Goal: Task Accomplishment & Management: Complete application form

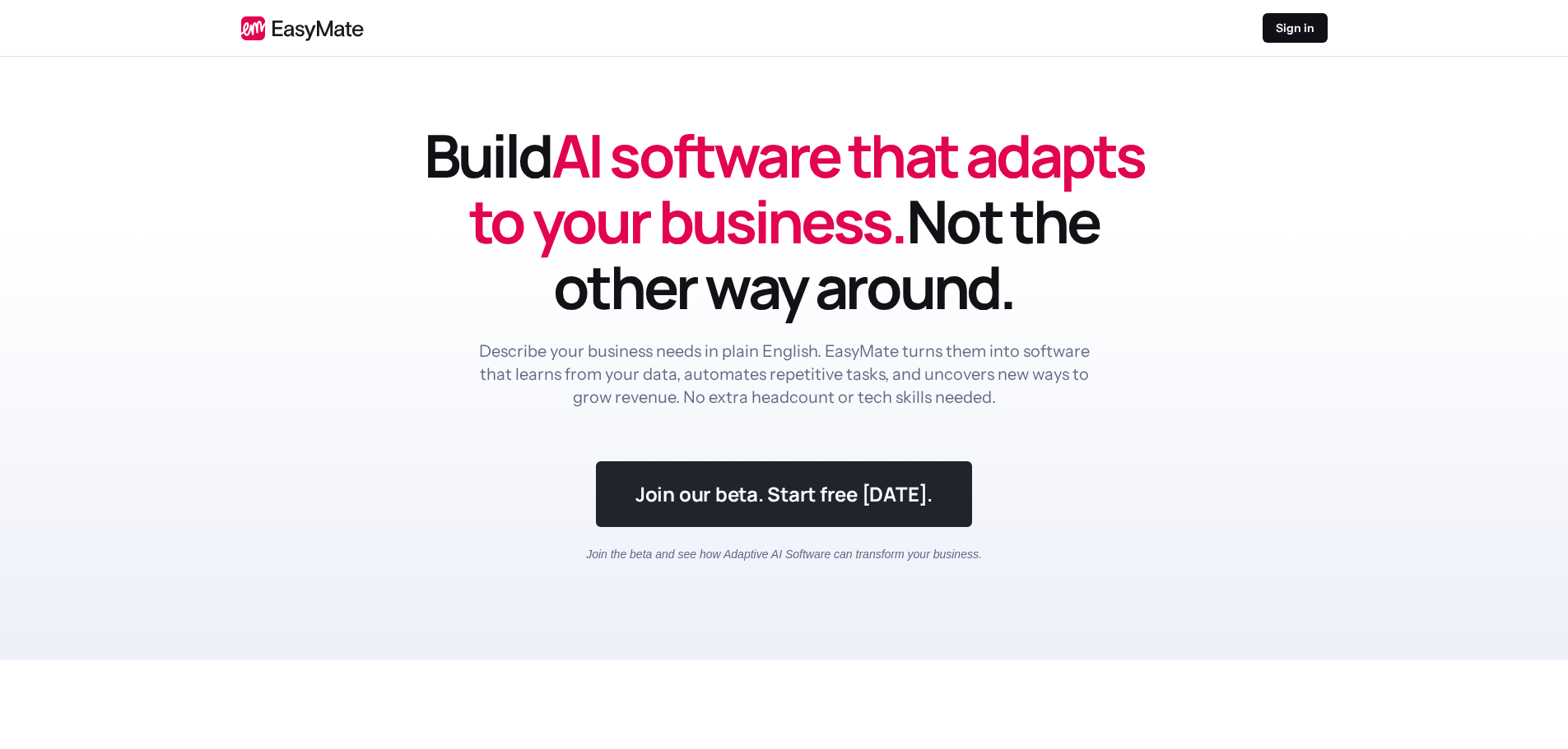
click at [832, 502] on link at bounding box center [783, 495] width 376 height 66
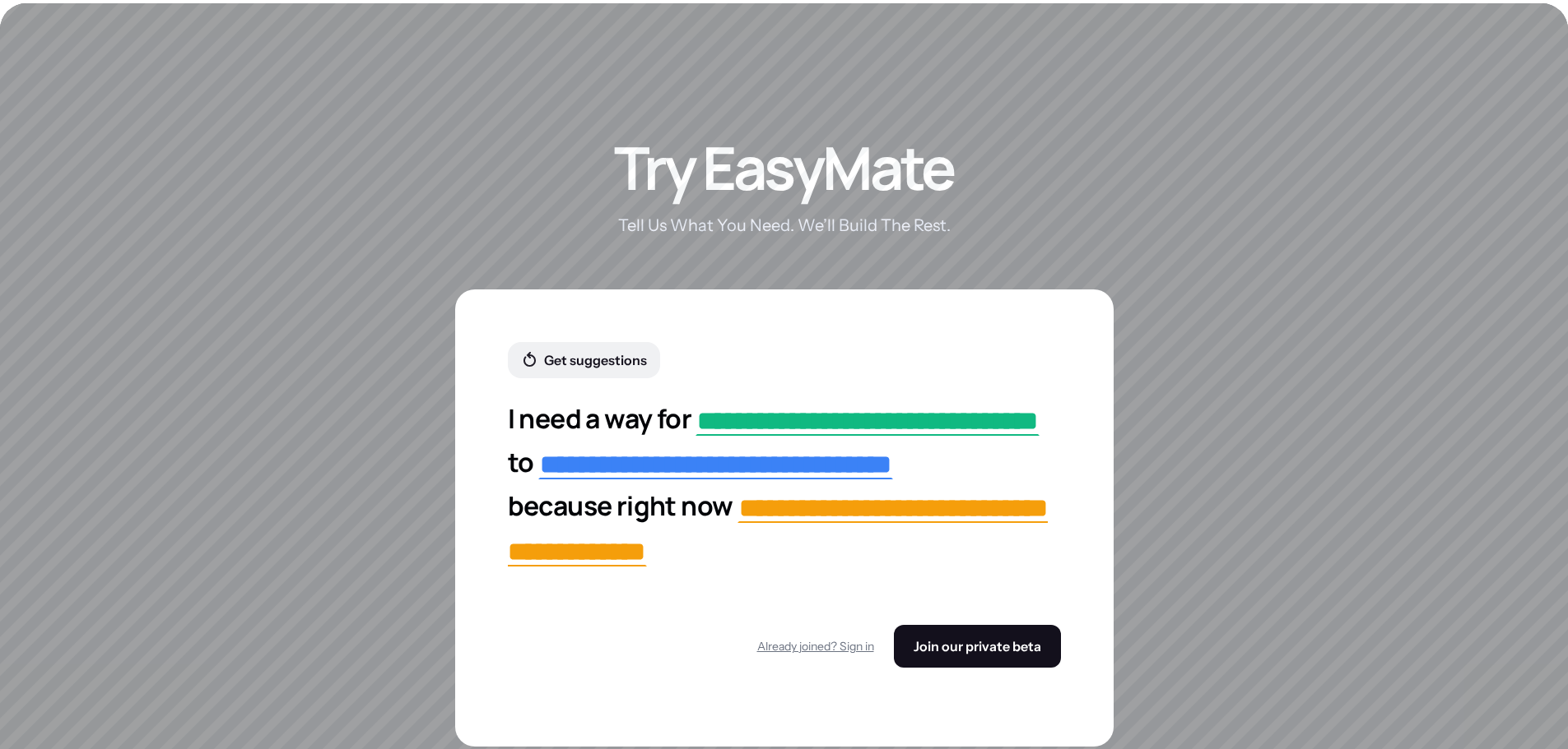
scroll to position [2891, 0]
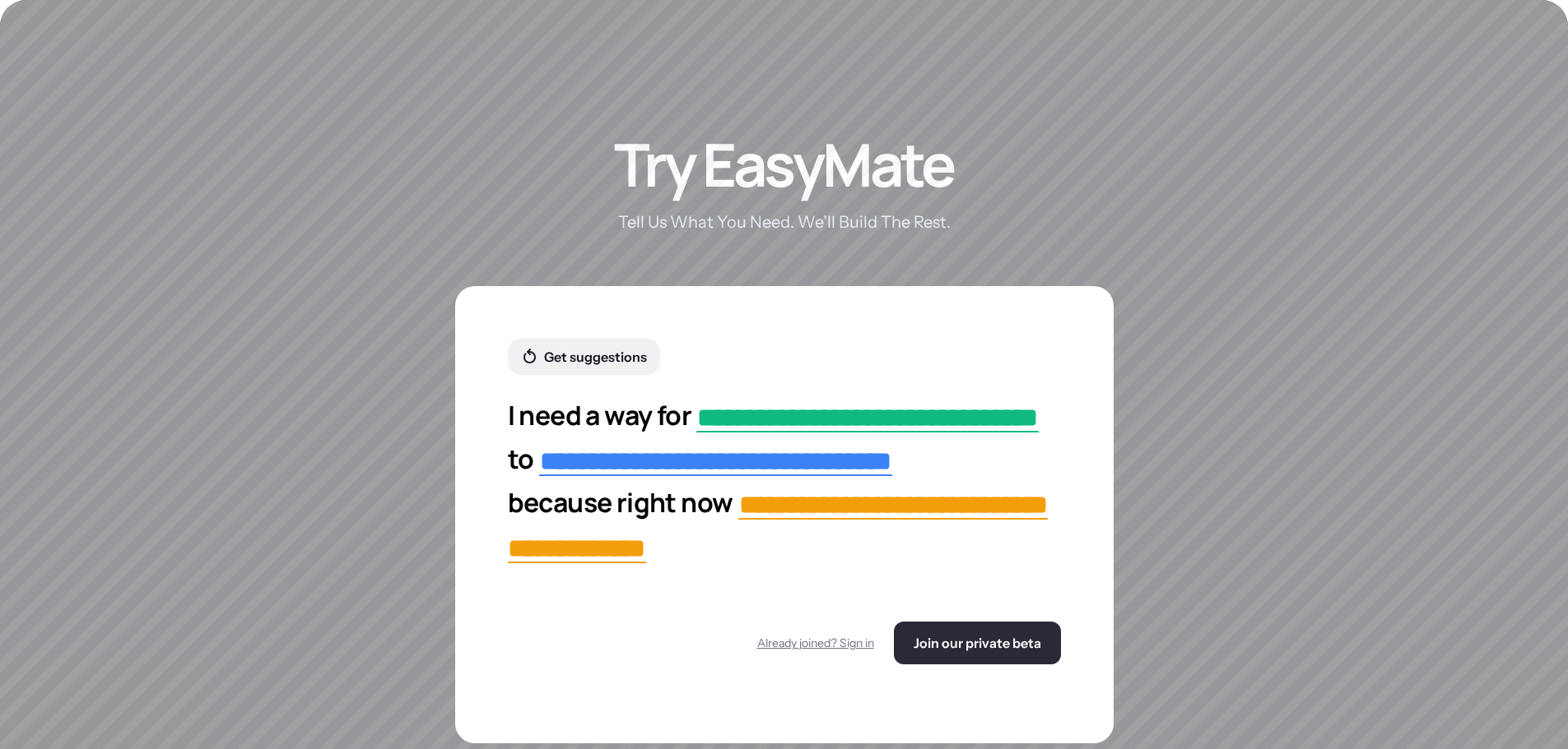
click at [983, 652] on span "Join our private beta" at bounding box center [977, 643] width 127 height 17
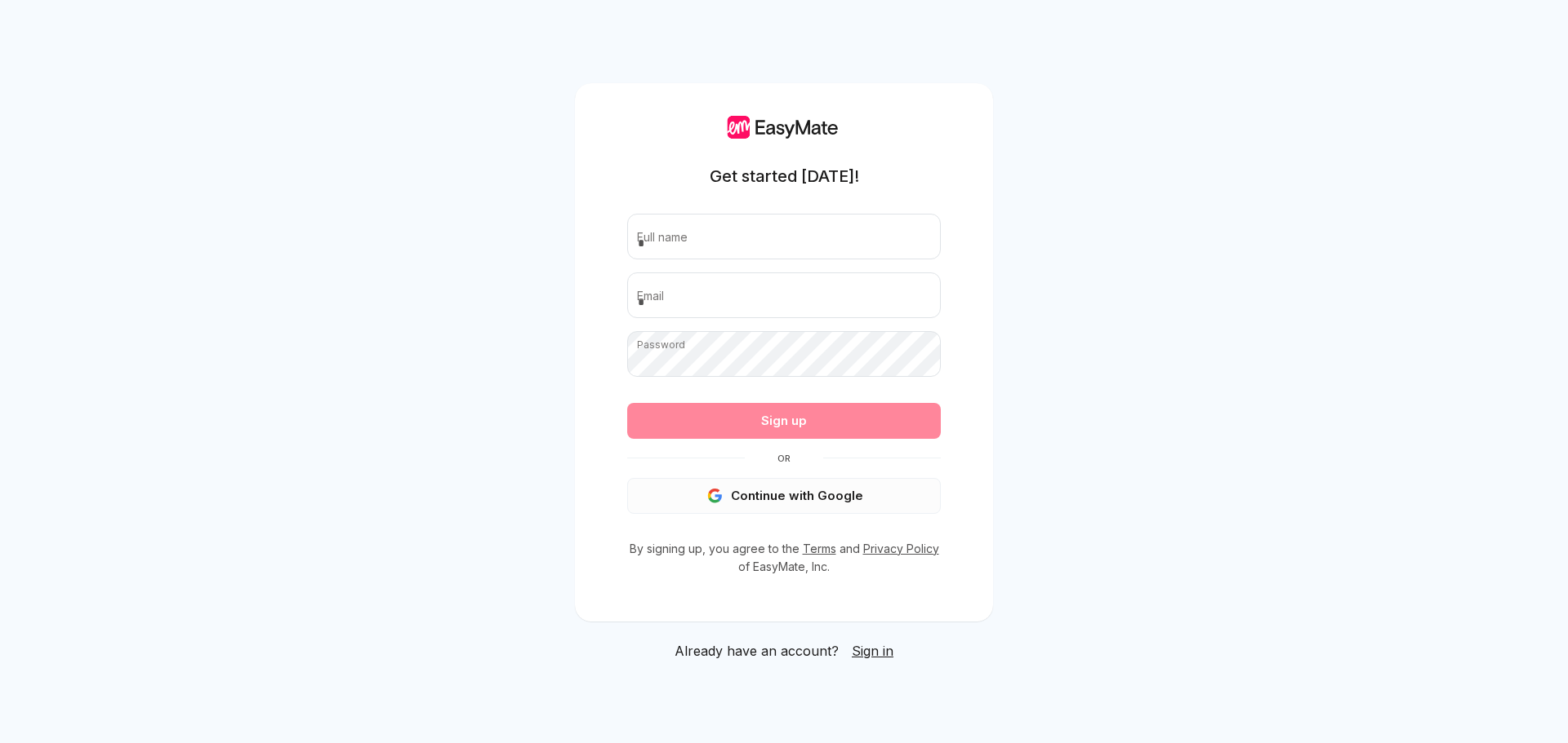
click at [804, 497] on button "Continue with Google" at bounding box center [784, 496] width 314 height 36
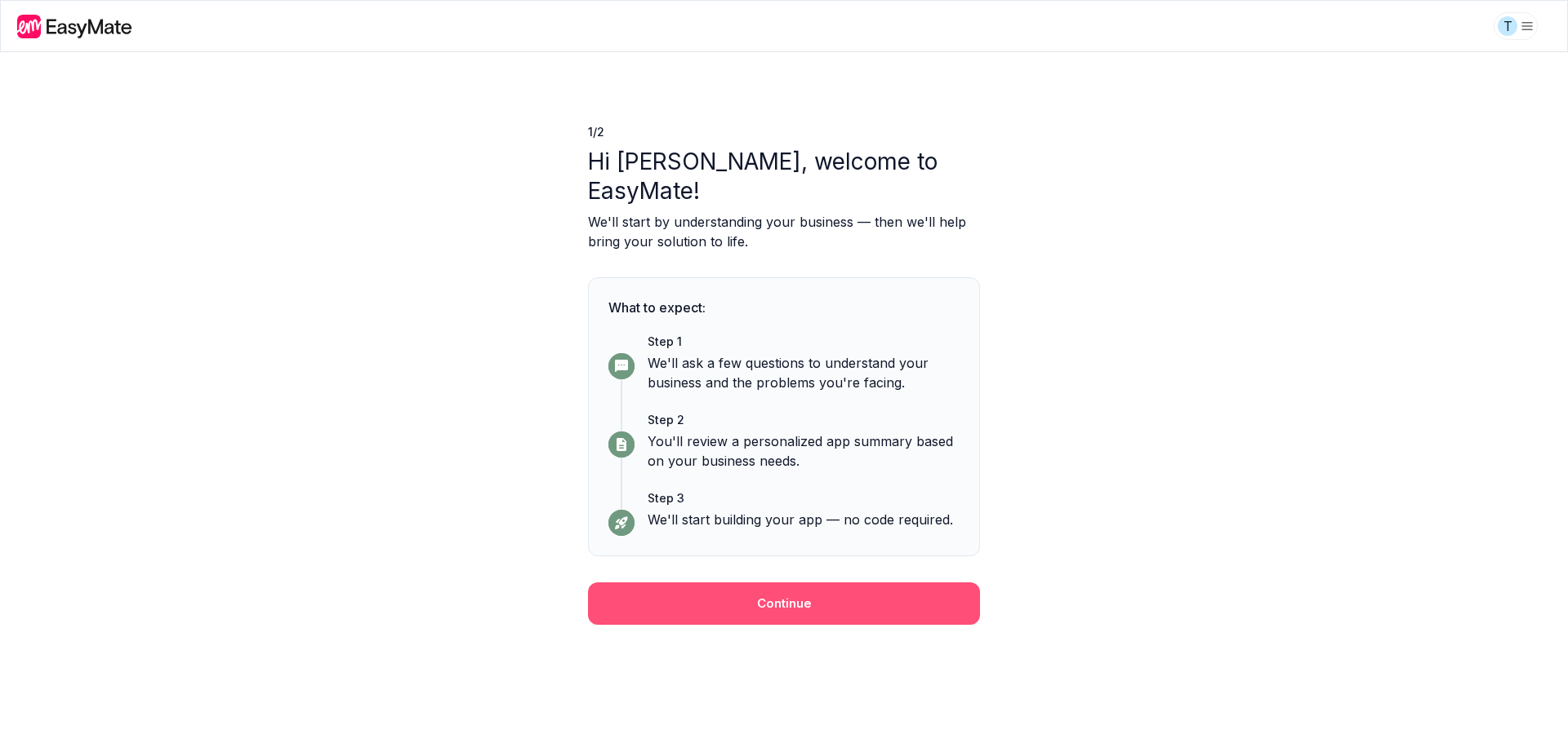
click at [791, 582] on button "Continue" at bounding box center [784, 604] width 392 height 43
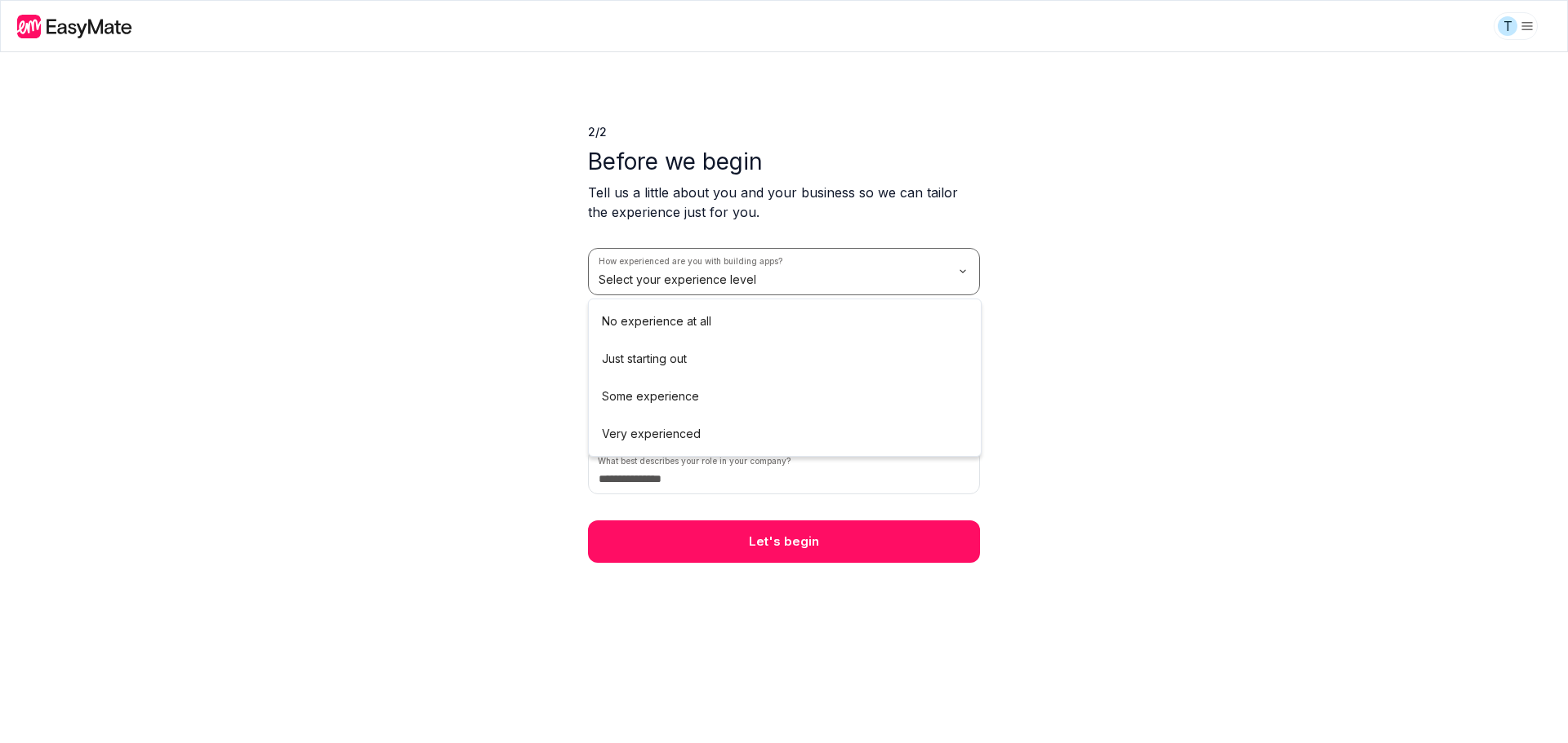
click at [756, 274] on html "T 2 / 2 Before we begin Tell us a little about you and your business so we can …" at bounding box center [784, 371] width 1568 height 743
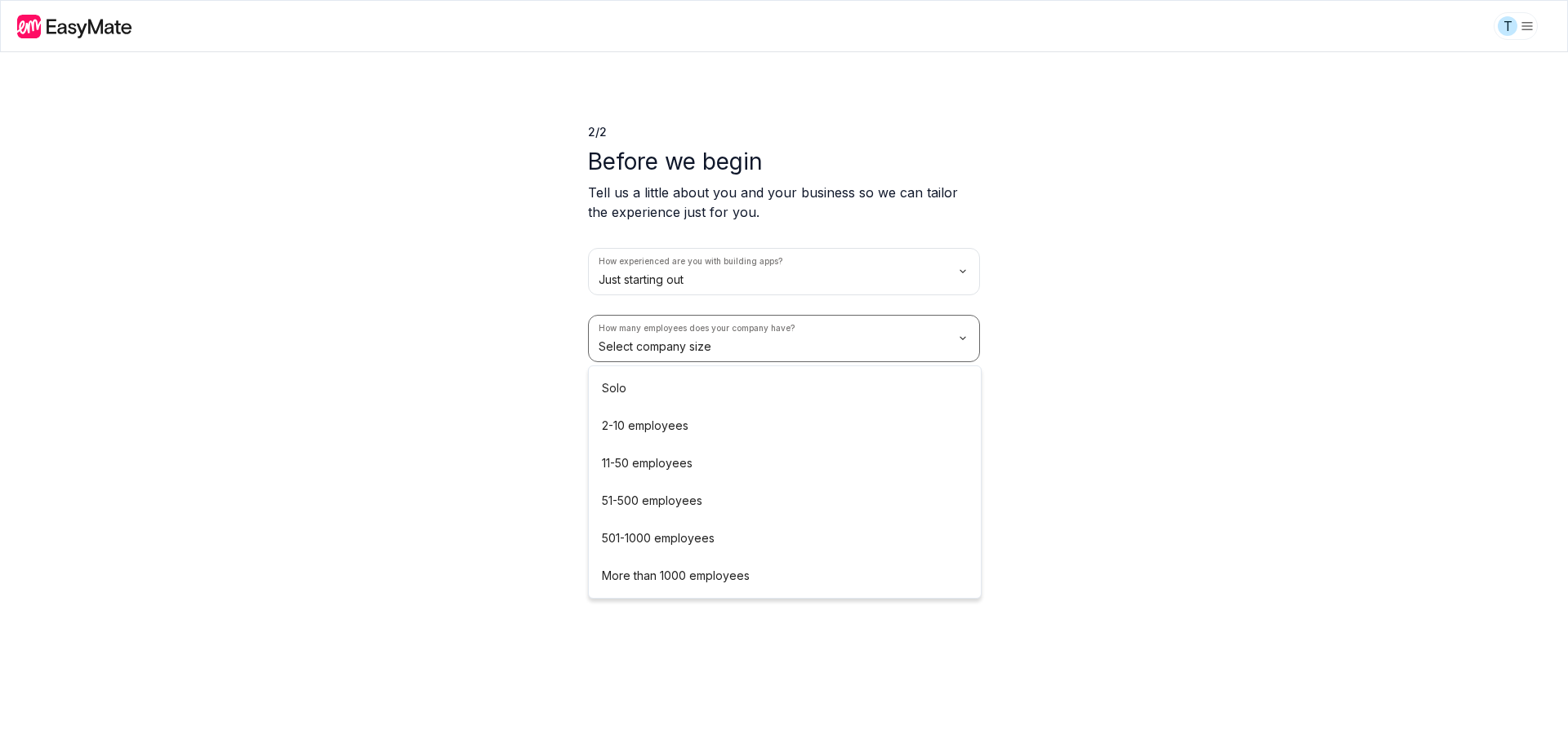
click at [654, 342] on html "T 2 / 2 Before we begin Tell us a little about you and your business so we can …" at bounding box center [784, 371] width 1568 height 743
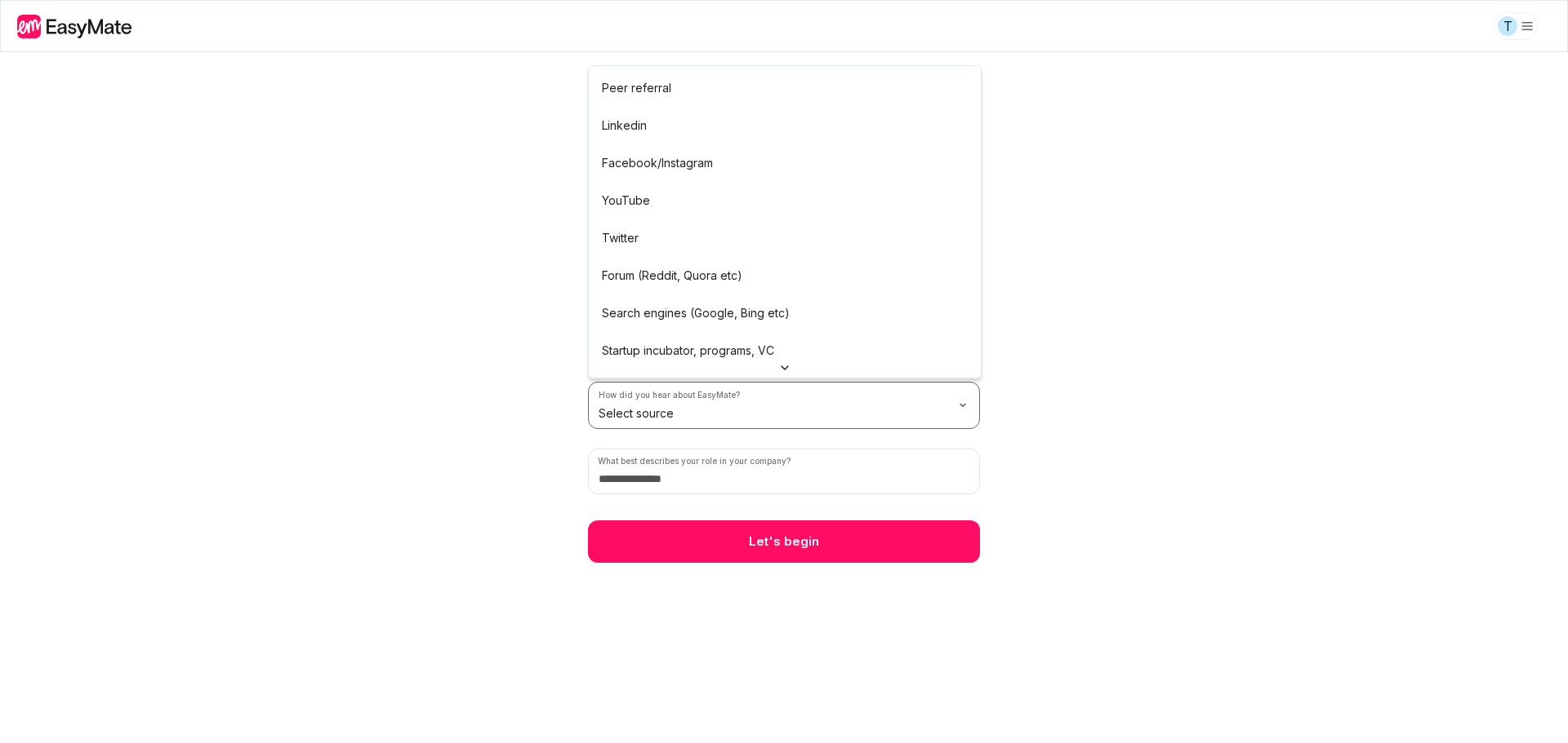
click at [657, 427] on html "T 2 / 2 Before we begin Tell us a little about you and your business so we can …" at bounding box center [784, 371] width 1568 height 743
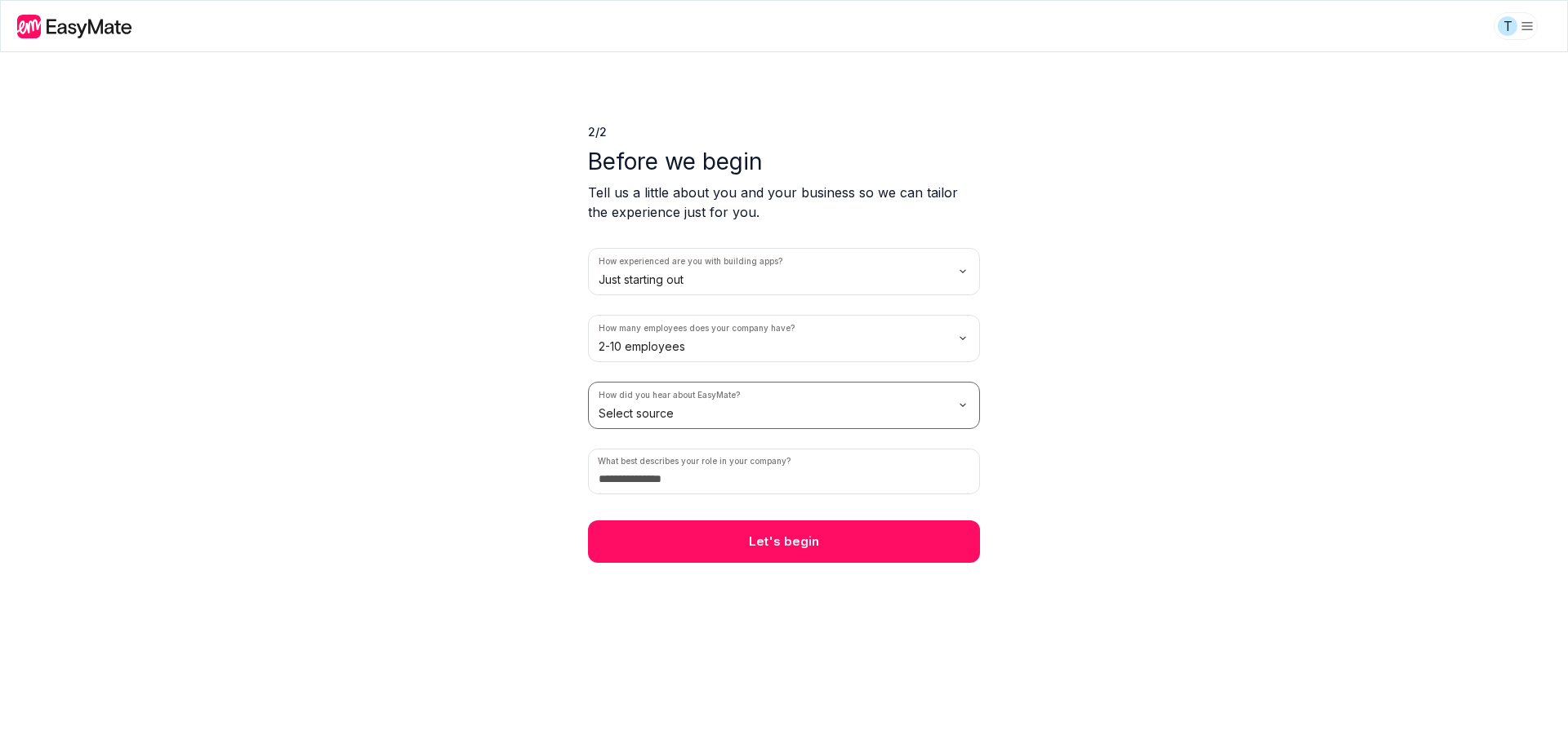
click at [672, 412] on html "T 2 / 2 Before we begin Tell us a little about you and your business so we can …" at bounding box center [784, 371] width 1568 height 743
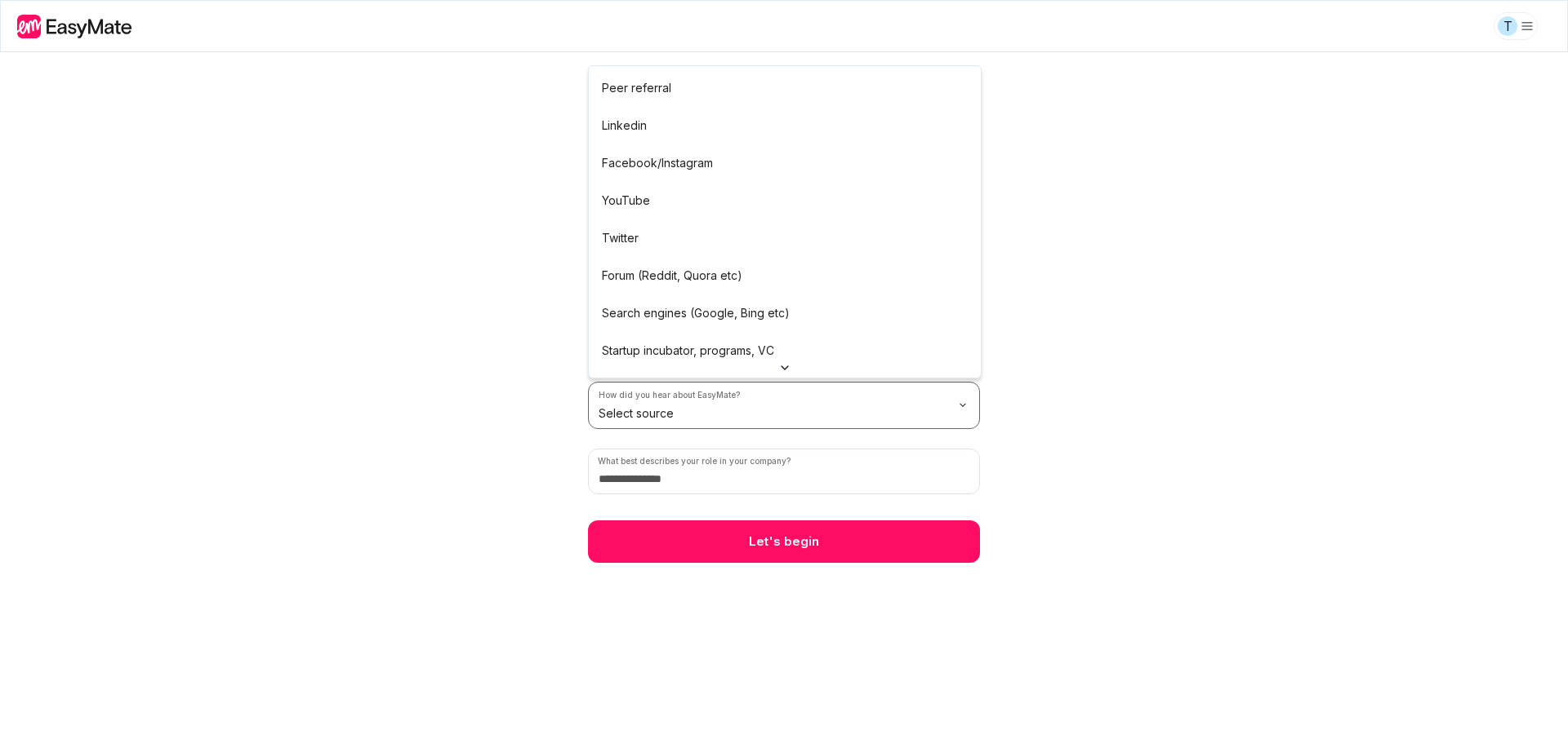
click at [666, 395] on html "T 2 / 2 Before we begin Tell us a little about you and your business so we can …" at bounding box center [784, 371] width 1568 height 743
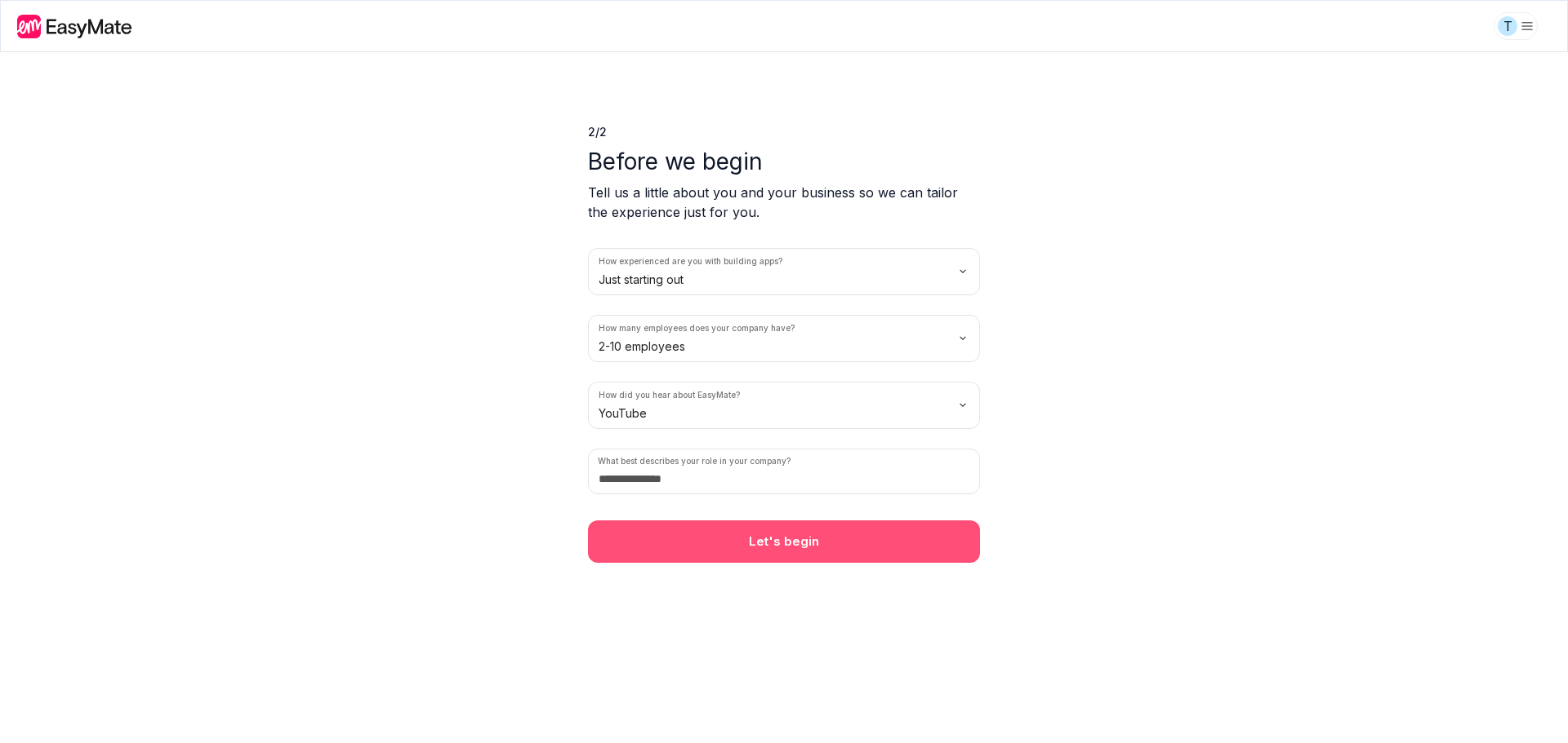
click at [757, 529] on button "Let's begin" at bounding box center [784, 542] width 392 height 43
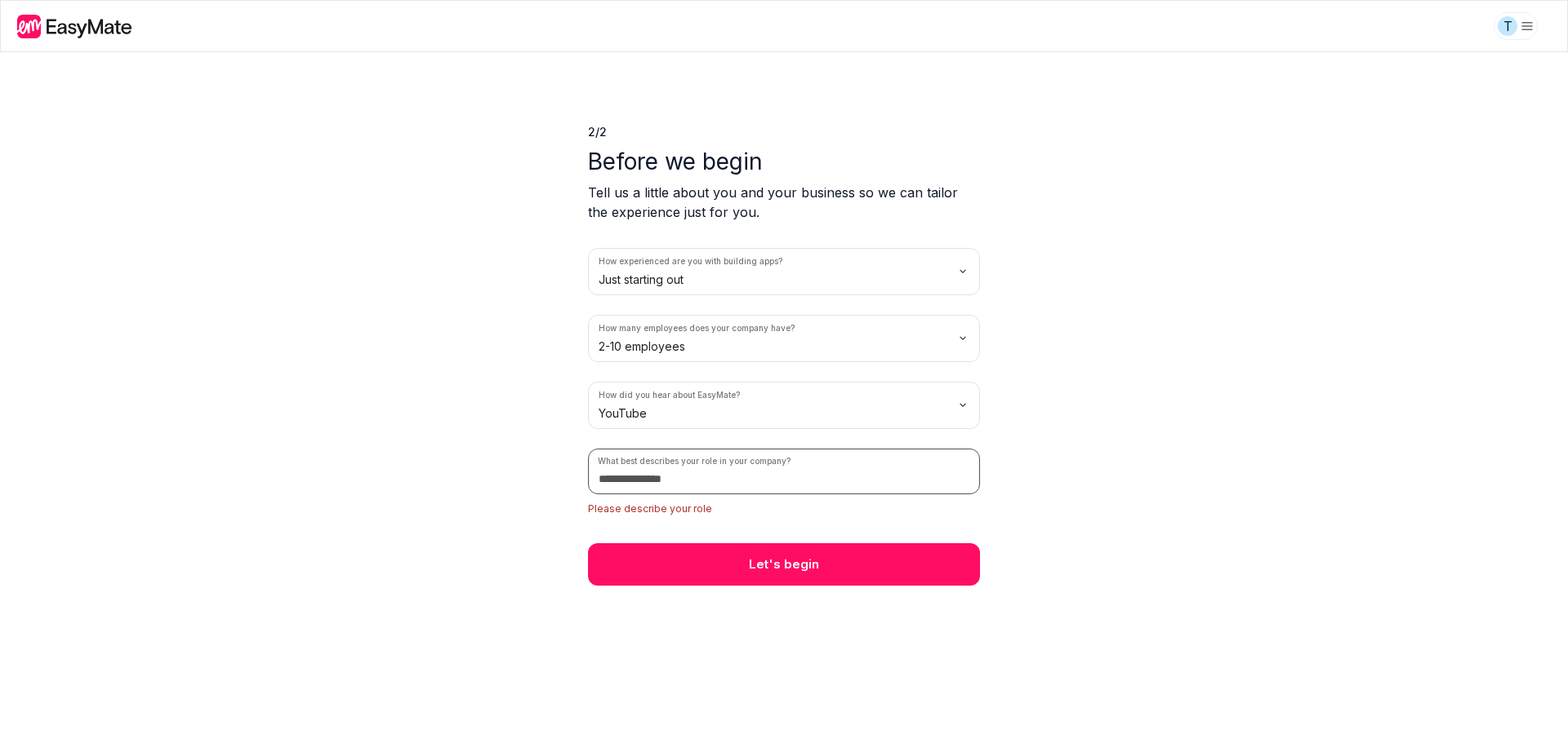
click at [710, 483] on input at bounding box center [784, 472] width 392 height 46
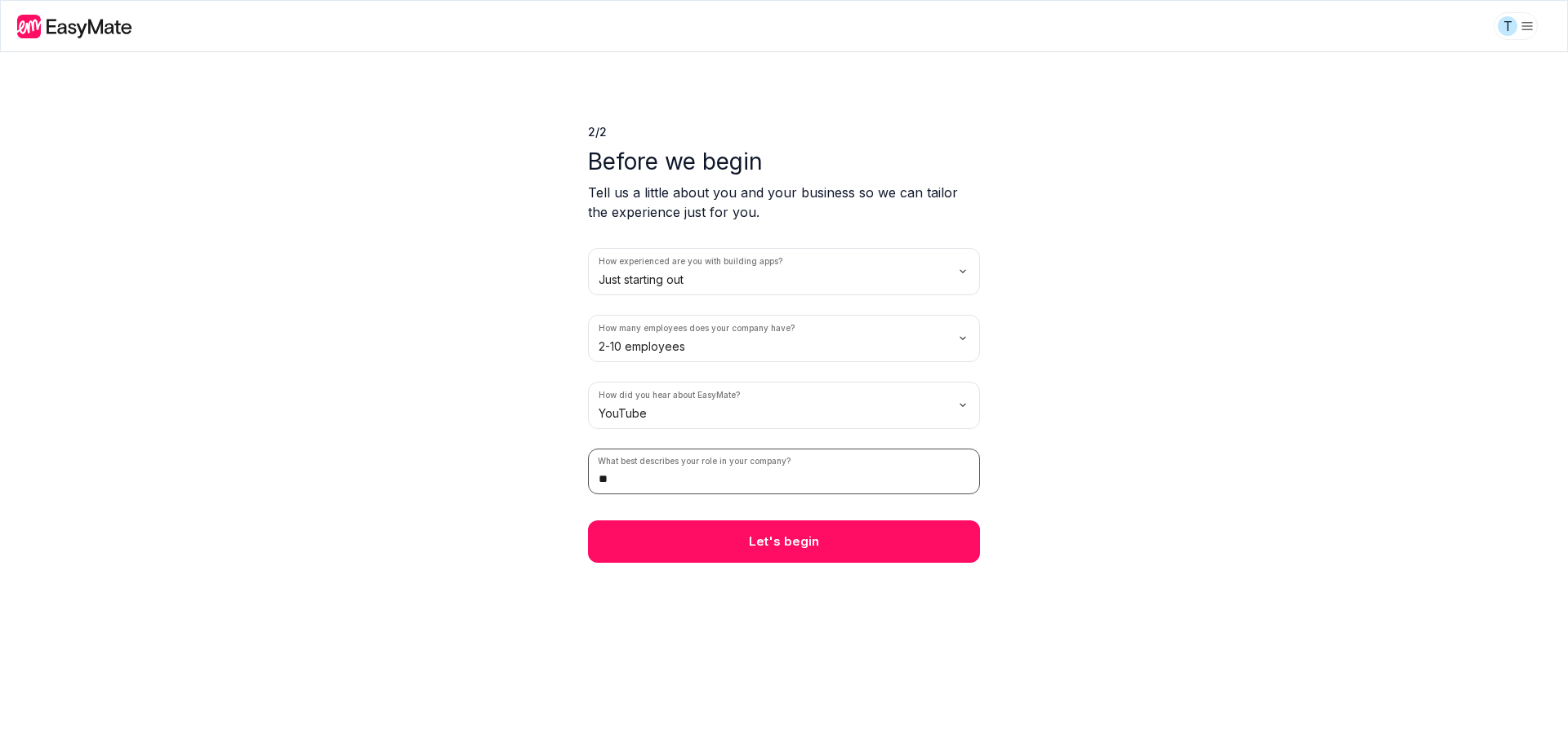
type input "*"
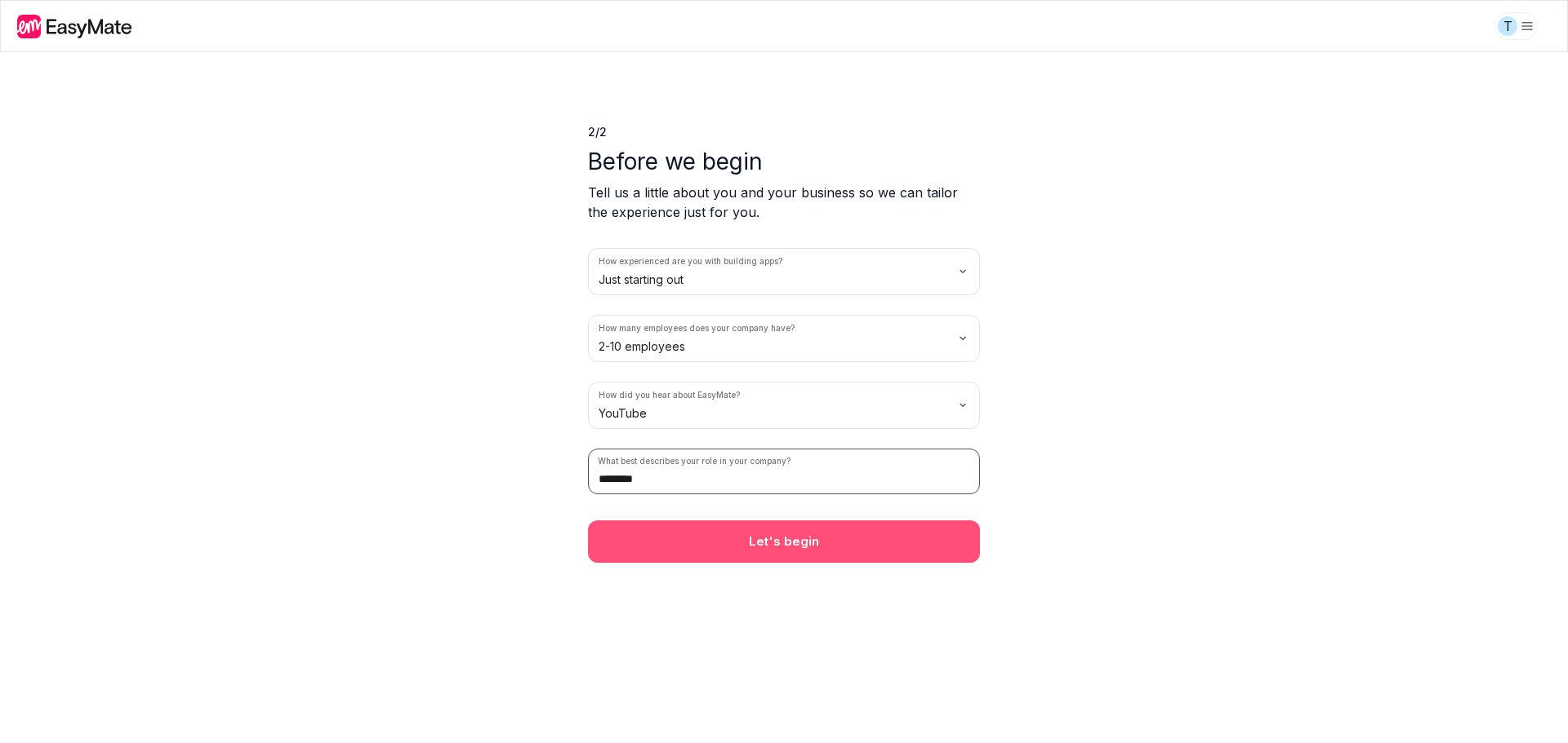
type input "********"
click at [752, 528] on button "Let's begin" at bounding box center [784, 542] width 392 height 43
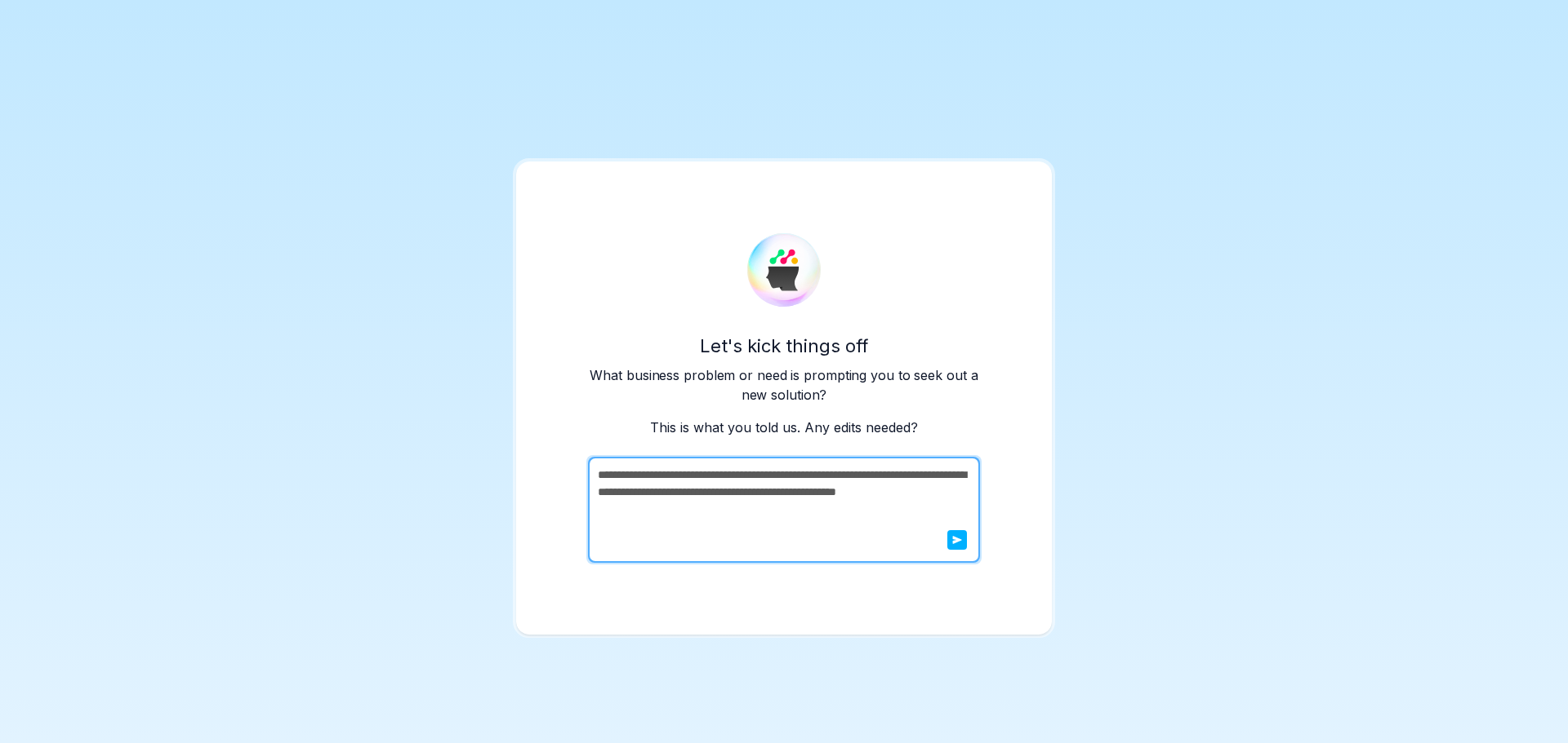
click at [960, 536] on icon "submit" at bounding box center [957, 540] width 10 height 10
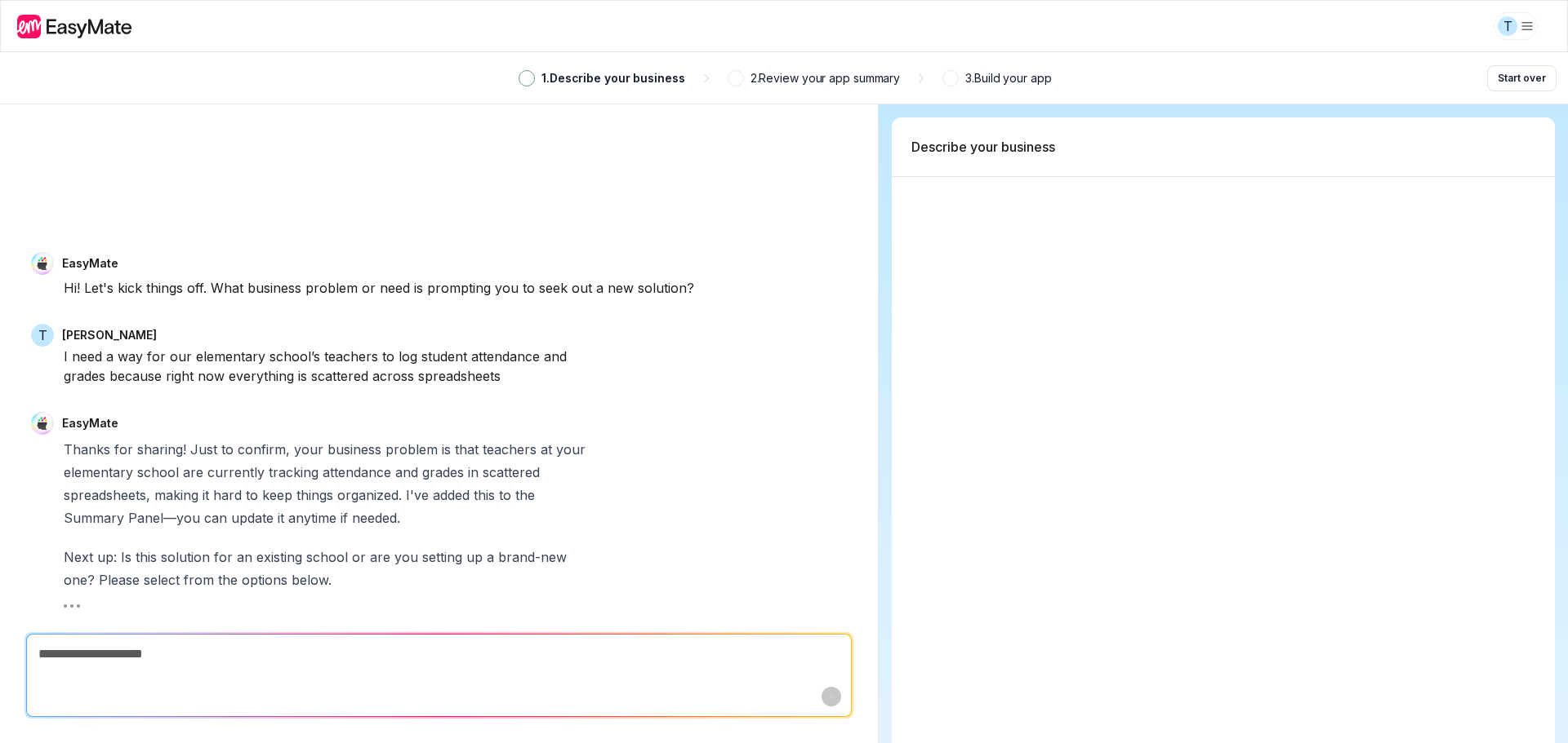
type textarea "*"
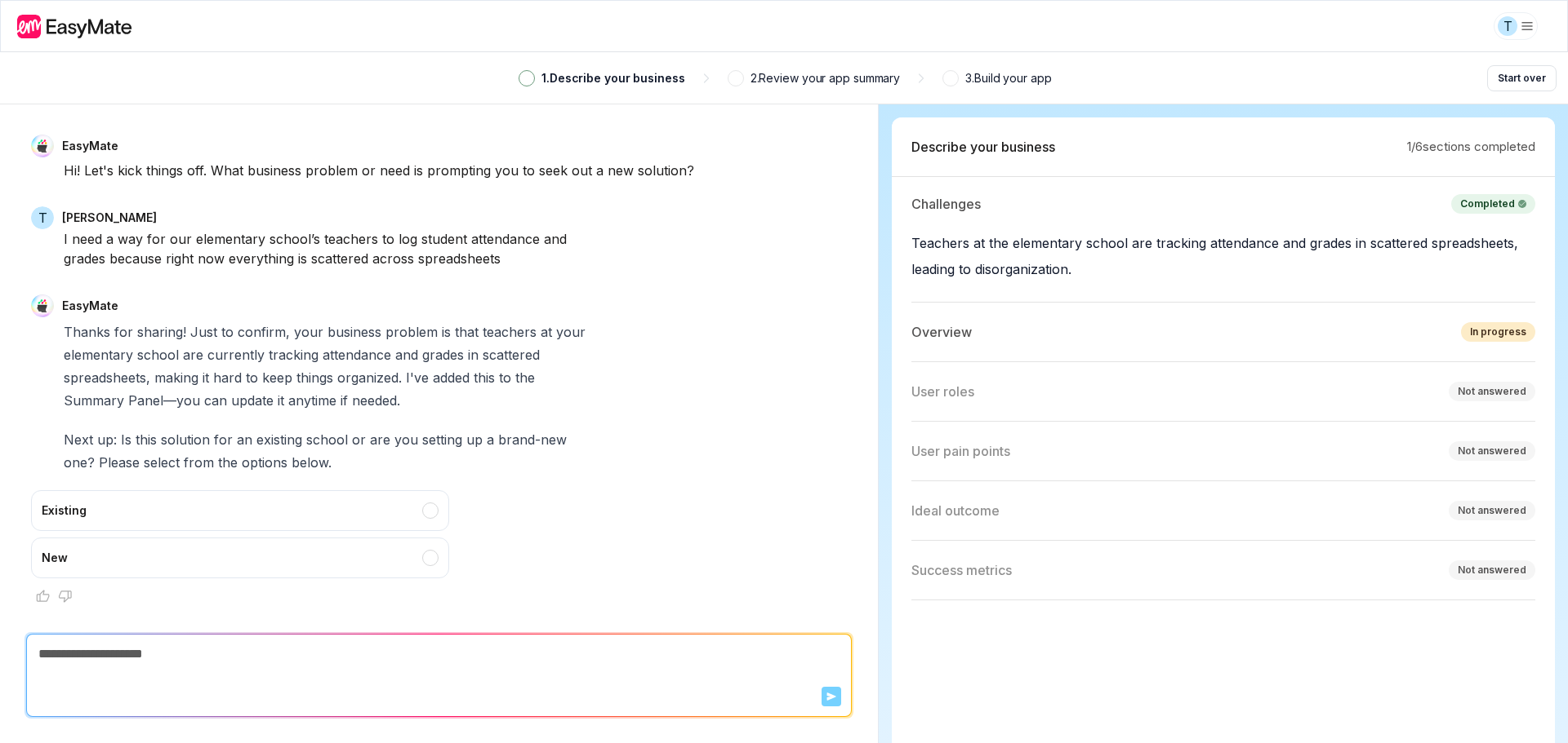
click at [161, 679] on form "Send" at bounding box center [439, 676] width 824 height 82
click at [114, 657] on textarea at bounding box center [439, 655] width 824 height 39
